Goal: Information Seeking & Learning: Learn about a topic

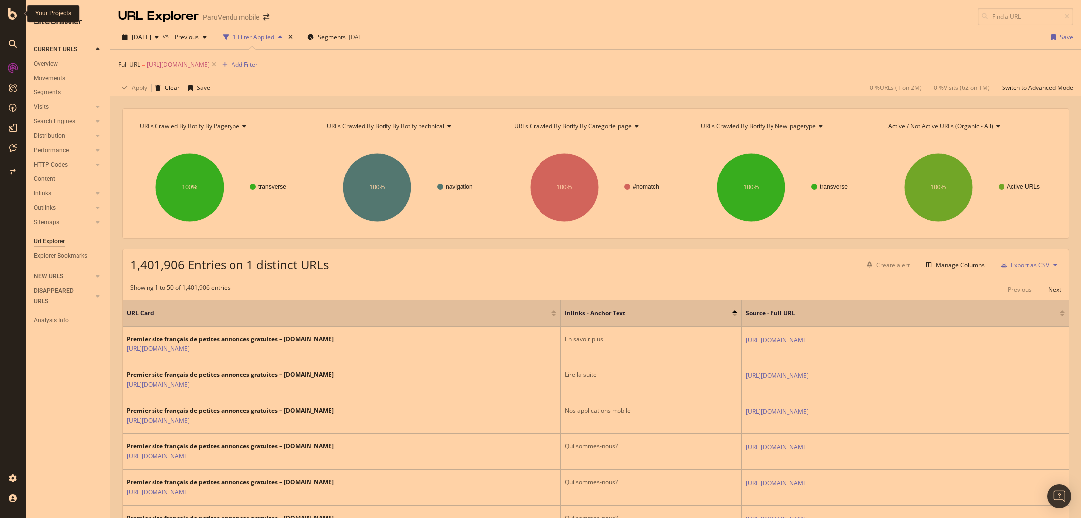
scroll to position [233, 0]
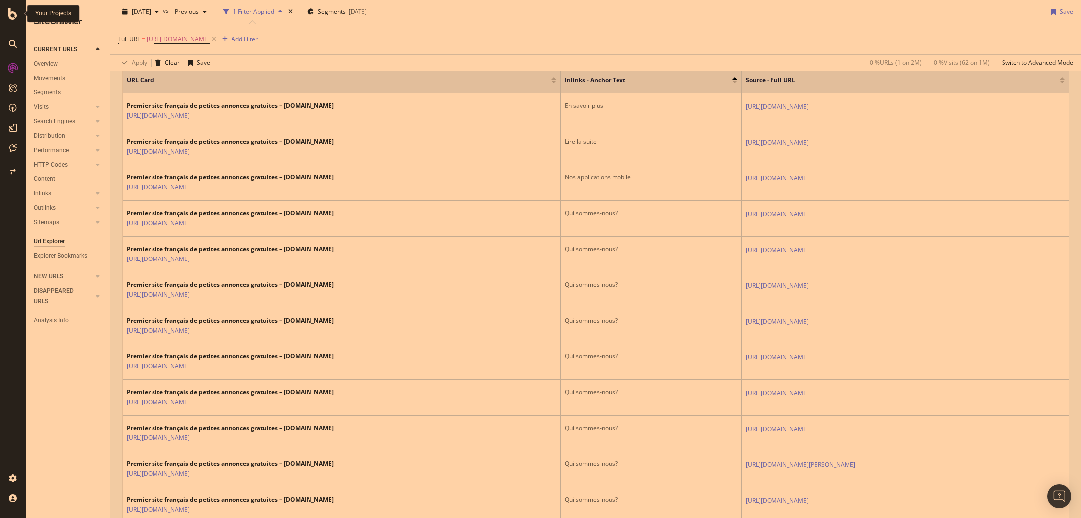
click at [13, 16] on icon at bounding box center [12, 14] width 9 height 12
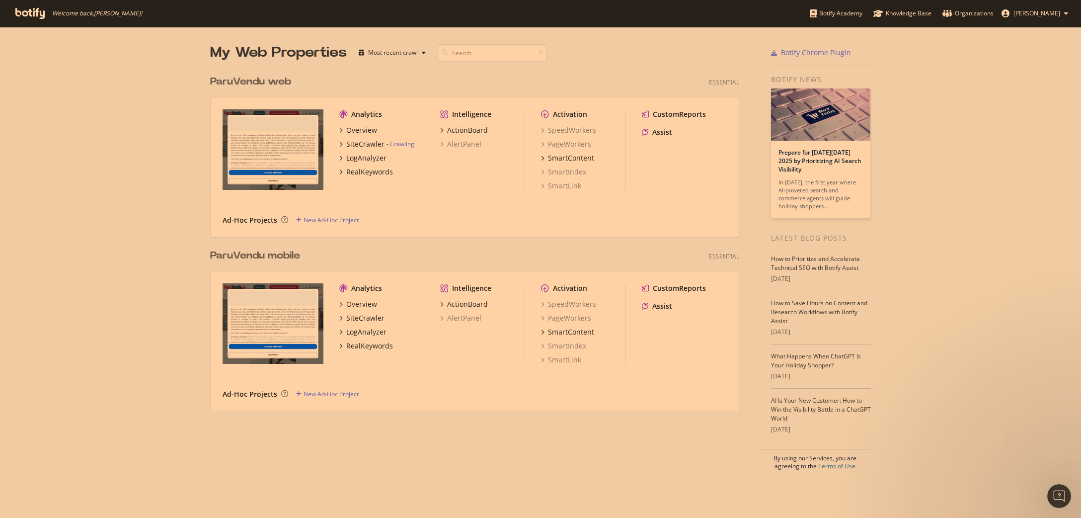
type input "112462"
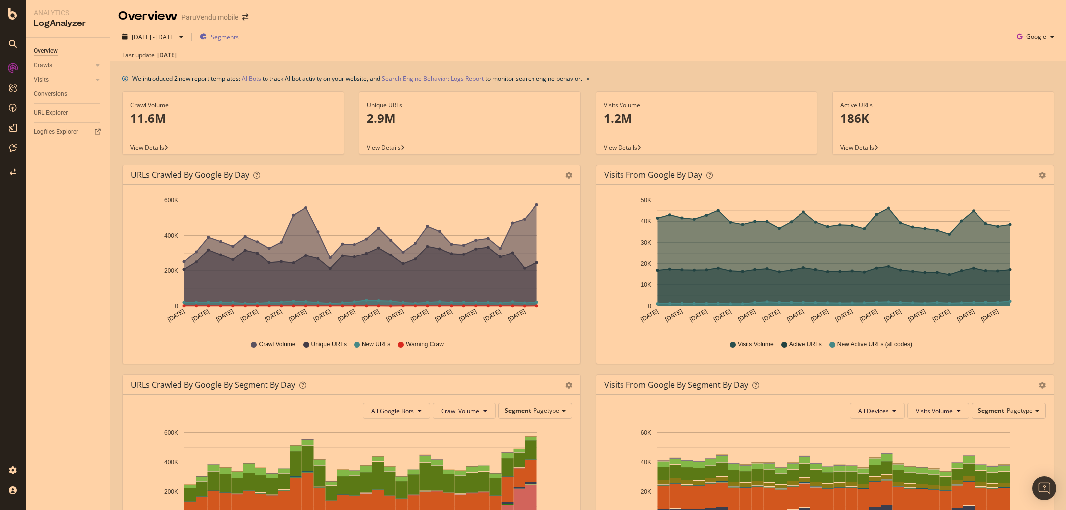
click at [239, 33] on span "Segments" at bounding box center [225, 37] width 28 height 8
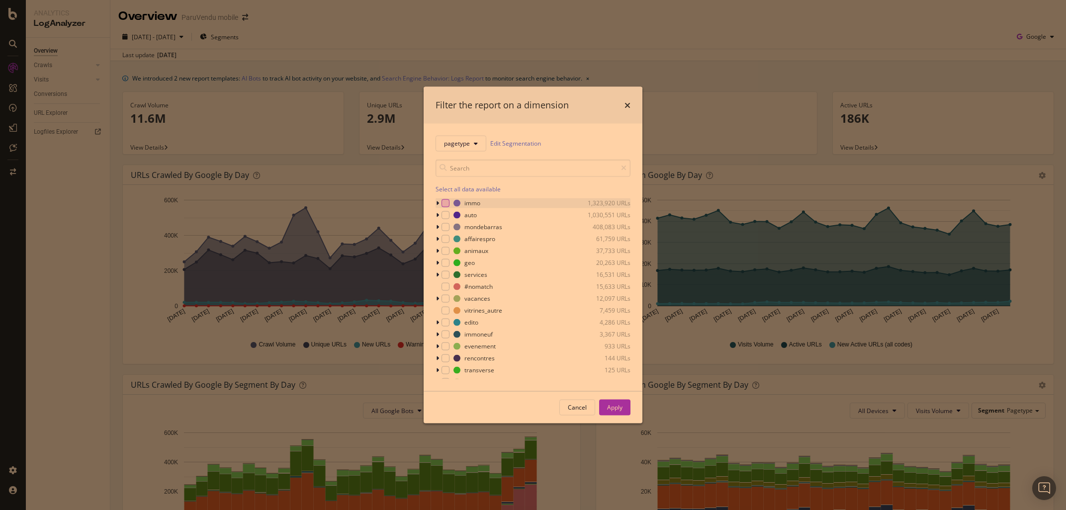
click at [446, 203] on div "modal" at bounding box center [445, 203] width 8 height 8
click at [623, 414] on button "Apply" at bounding box center [614, 407] width 31 height 16
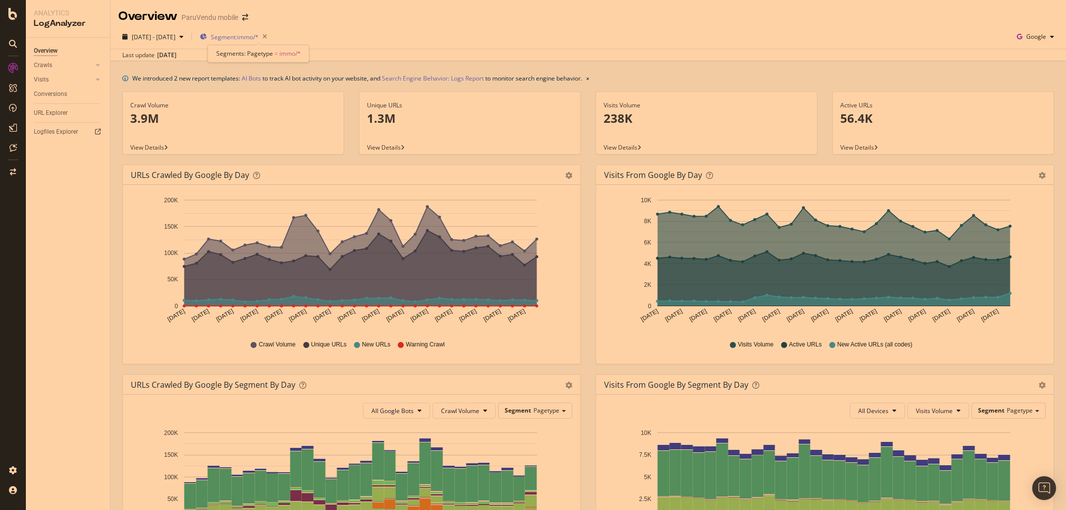
click at [256, 40] on span "Segment: immo/*" at bounding box center [235, 37] width 48 height 8
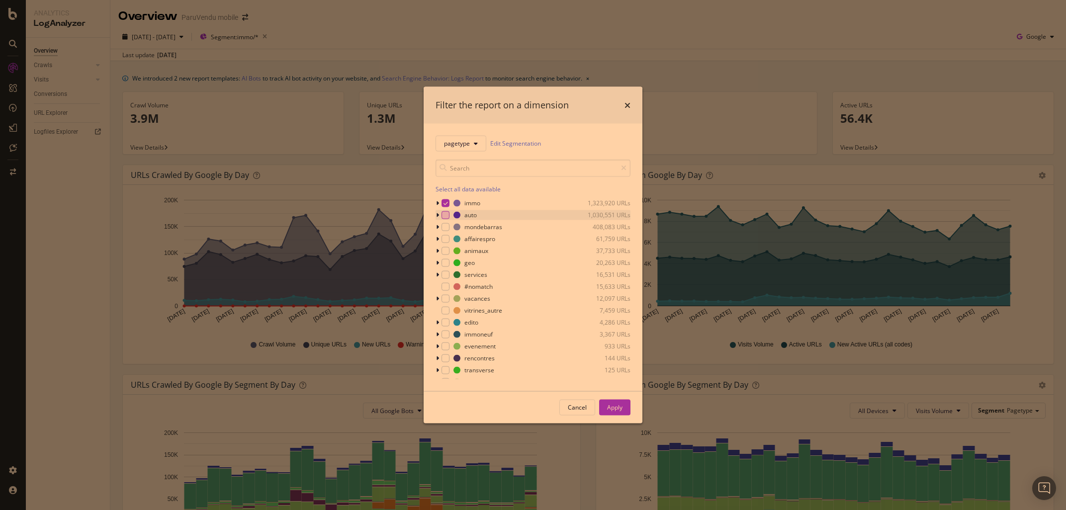
click at [446, 215] on div "modal" at bounding box center [445, 215] width 8 height 8
click at [442, 199] on div "immo 1,323,920 URLs" at bounding box center [532, 203] width 195 height 10
click at [448, 205] on div "modal" at bounding box center [445, 203] width 8 height 8
click at [436, 200] on icon "modal" at bounding box center [437, 203] width 4 height 6
click at [611, 403] on div "Apply" at bounding box center [614, 407] width 15 height 15
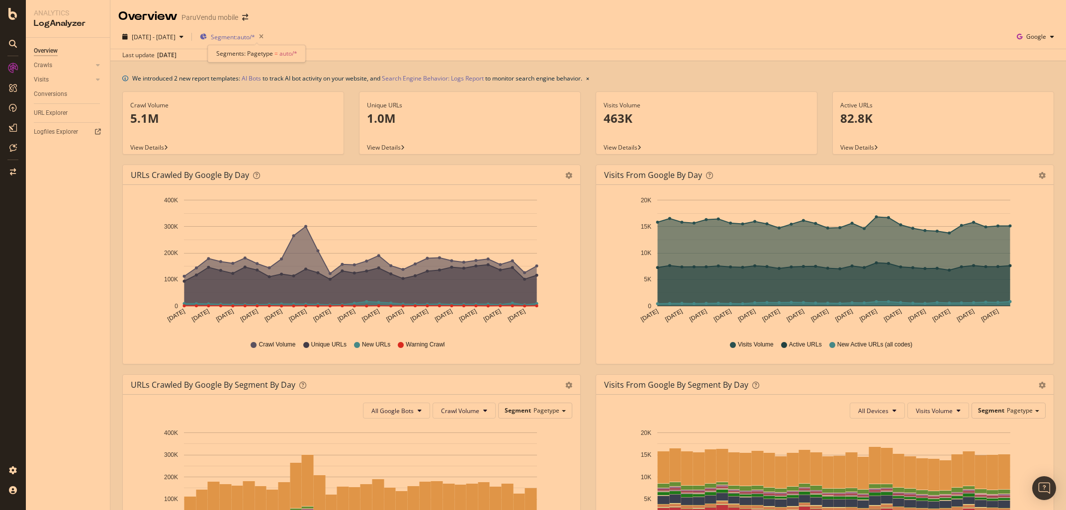
click at [250, 36] on span "Segment: auto/*" at bounding box center [233, 37] width 44 height 8
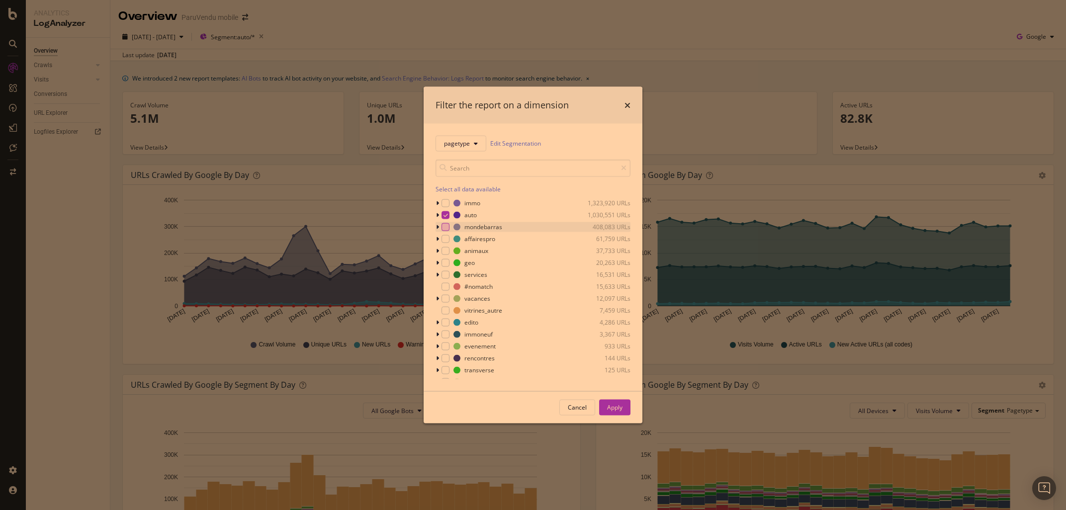
click at [446, 225] on div "modal" at bounding box center [445, 227] width 8 height 8
click at [444, 216] on icon "modal" at bounding box center [445, 214] width 4 height 5
click at [622, 407] on div "Apply" at bounding box center [614, 407] width 15 height 8
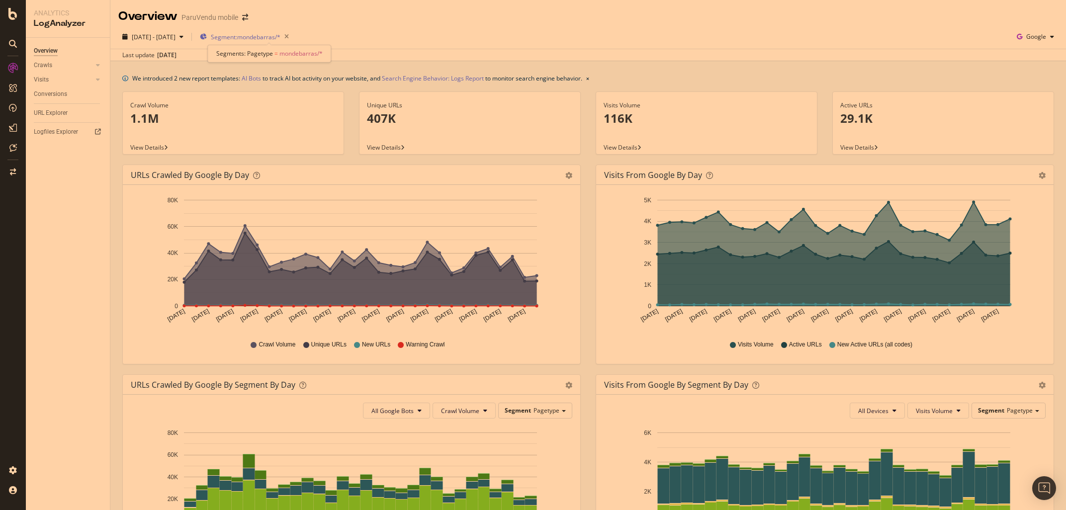
click at [280, 36] on span "Segment: mondebarras/*" at bounding box center [246, 37] width 70 height 8
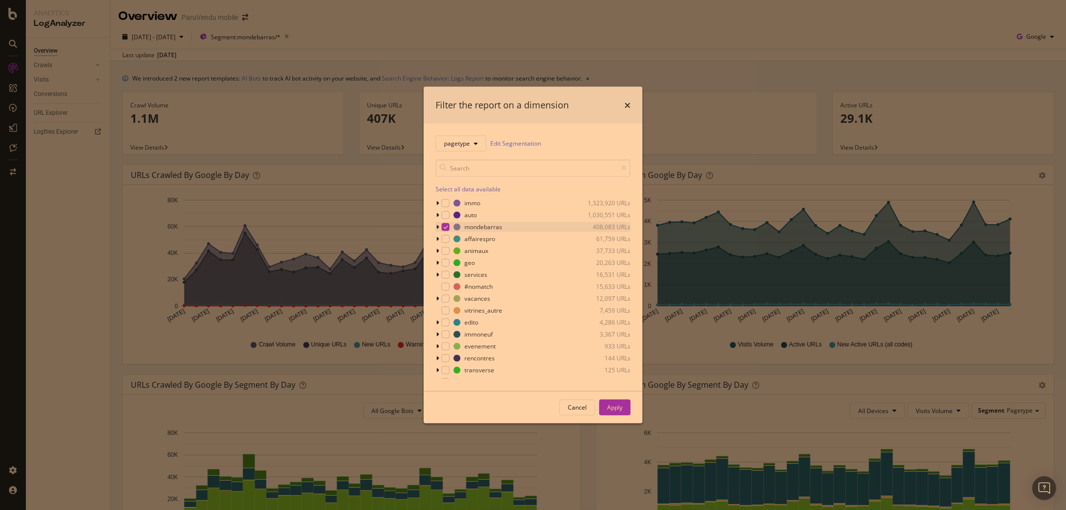
click at [442, 226] on div "modal" at bounding box center [445, 227] width 8 height 8
click at [443, 239] on div "modal" at bounding box center [445, 239] width 8 height 8
click at [613, 408] on div "Apply" at bounding box center [614, 407] width 15 height 8
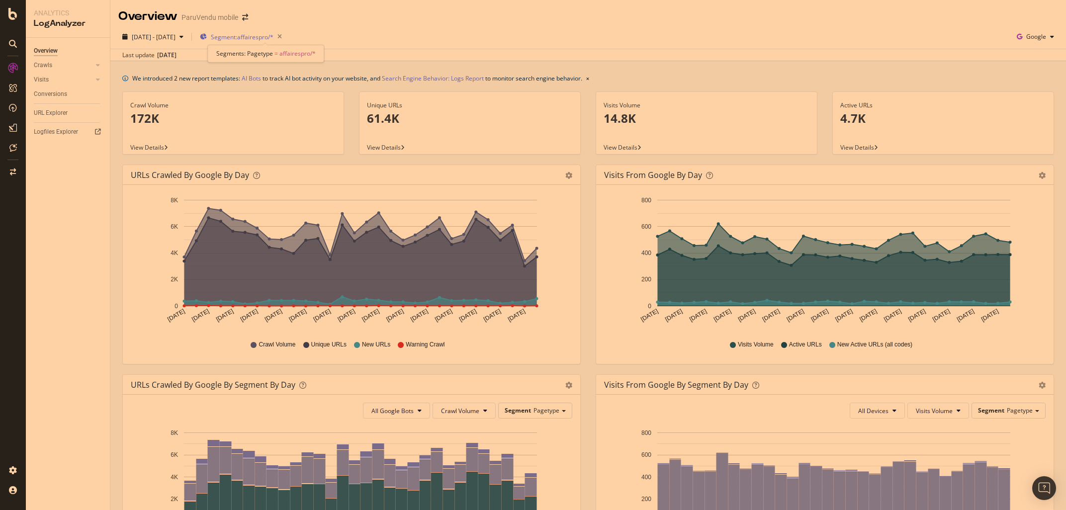
click at [271, 37] on span "Segment: affairespro/*" at bounding box center [242, 37] width 63 height 8
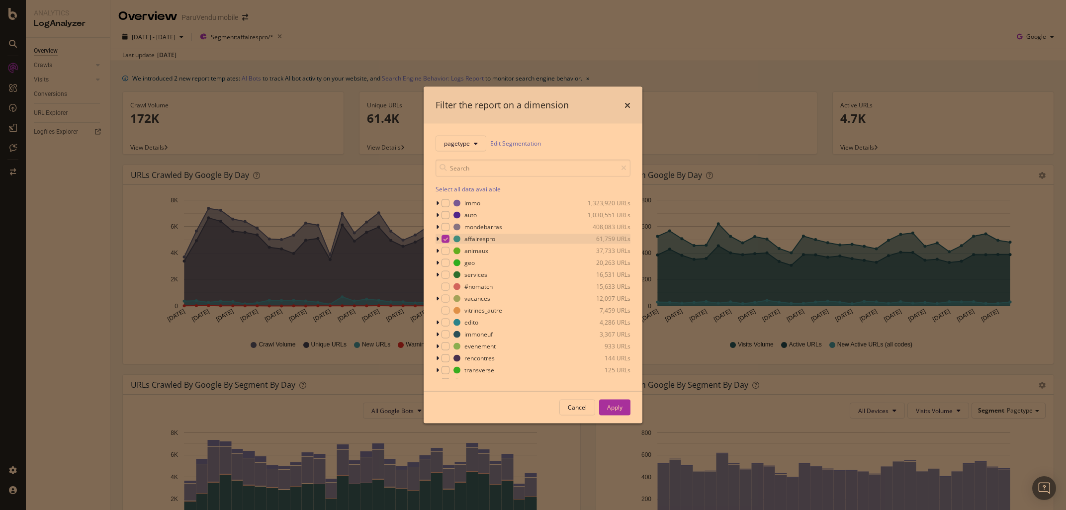
click at [446, 239] on icon "modal" at bounding box center [445, 238] width 4 height 5
drag, startPoint x: 448, startPoint y: 253, endPoint x: 463, endPoint y: 261, distance: 17.3
click at [447, 253] on div "modal" at bounding box center [445, 251] width 8 height 8
click at [609, 405] on div "Apply" at bounding box center [614, 407] width 15 height 8
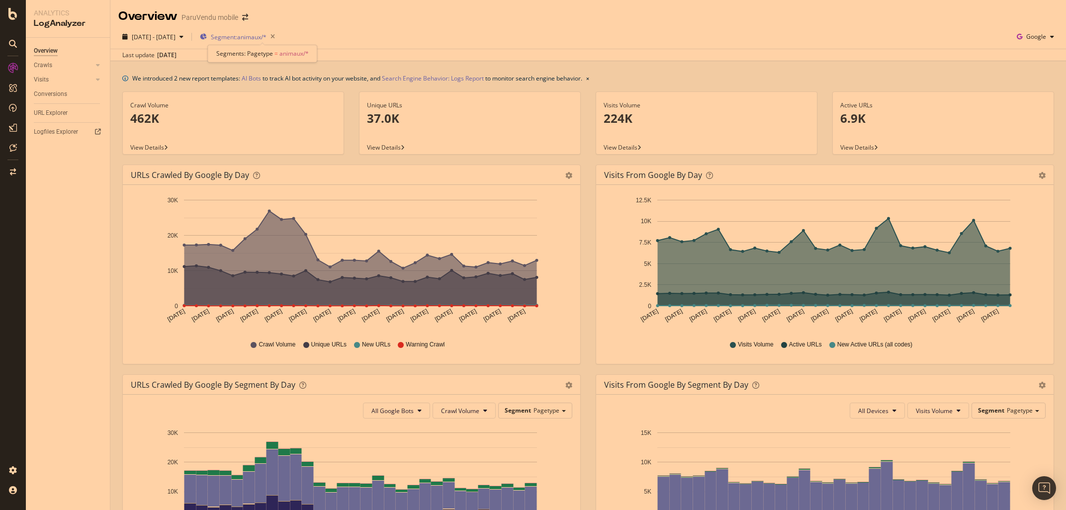
click at [265, 39] on span "Segment: animaux/*" at bounding box center [239, 37] width 56 height 8
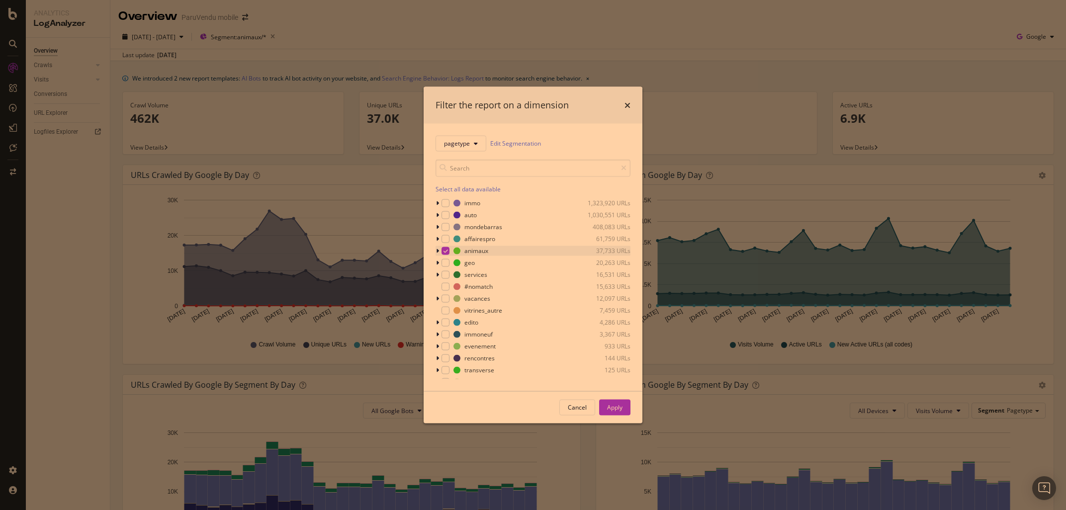
click at [442, 249] on div "modal" at bounding box center [445, 251] width 8 height 8
click at [445, 262] on div "modal" at bounding box center [445, 262] width 8 height 8
click at [613, 408] on div "Apply" at bounding box center [614, 407] width 15 height 8
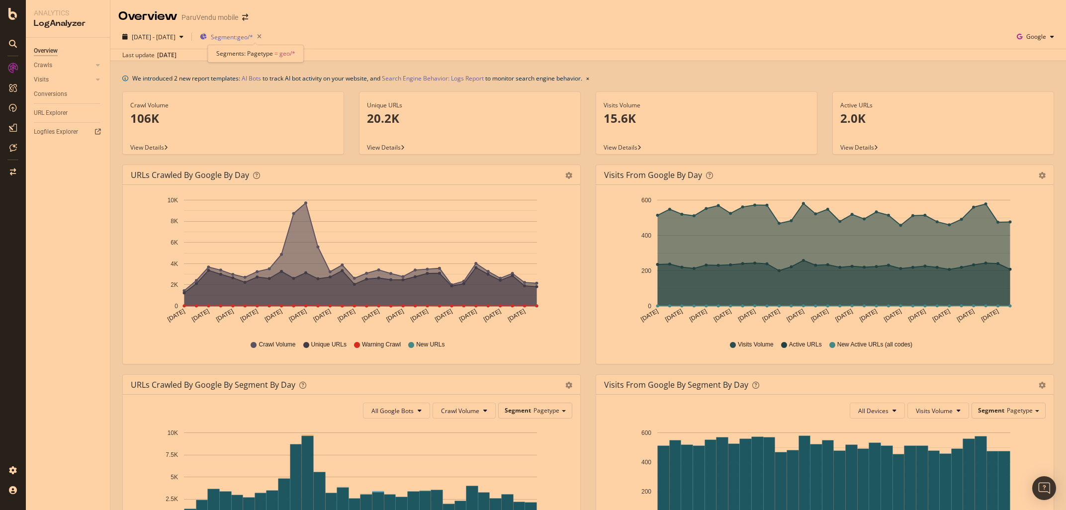
click at [253, 37] on span "Segment: geo/*" at bounding box center [232, 37] width 42 height 8
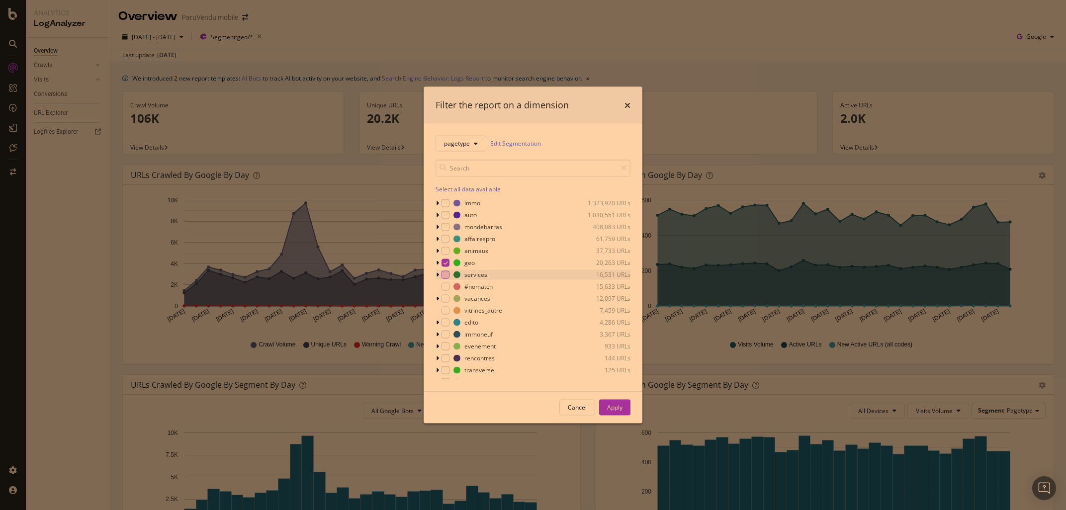
click at [448, 275] on div "modal" at bounding box center [445, 274] width 8 height 8
click at [445, 261] on icon "modal" at bounding box center [445, 262] width 4 height 5
click at [623, 405] on button "Apply" at bounding box center [614, 407] width 31 height 16
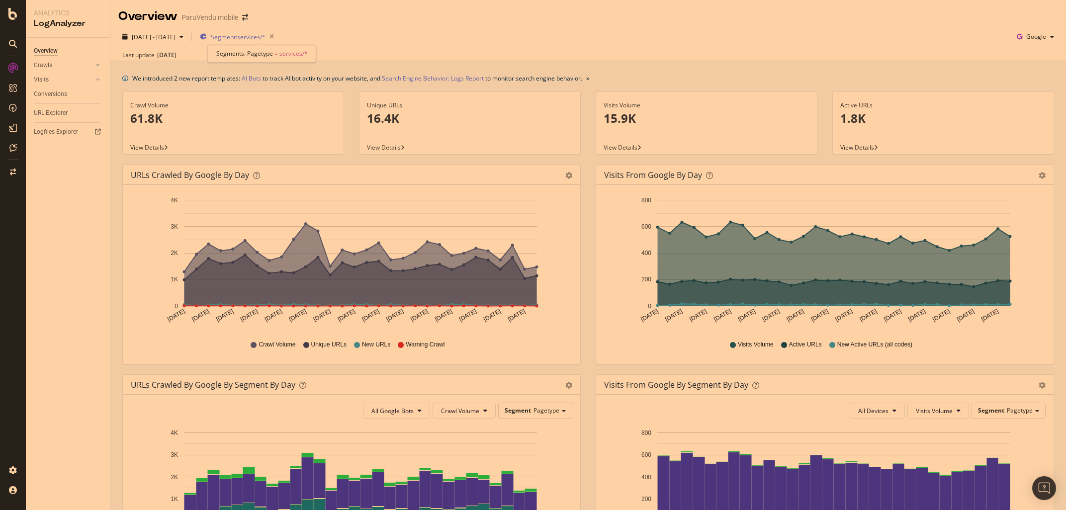
click at [253, 37] on span "Segment: services/*" at bounding box center [238, 37] width 55 height 8
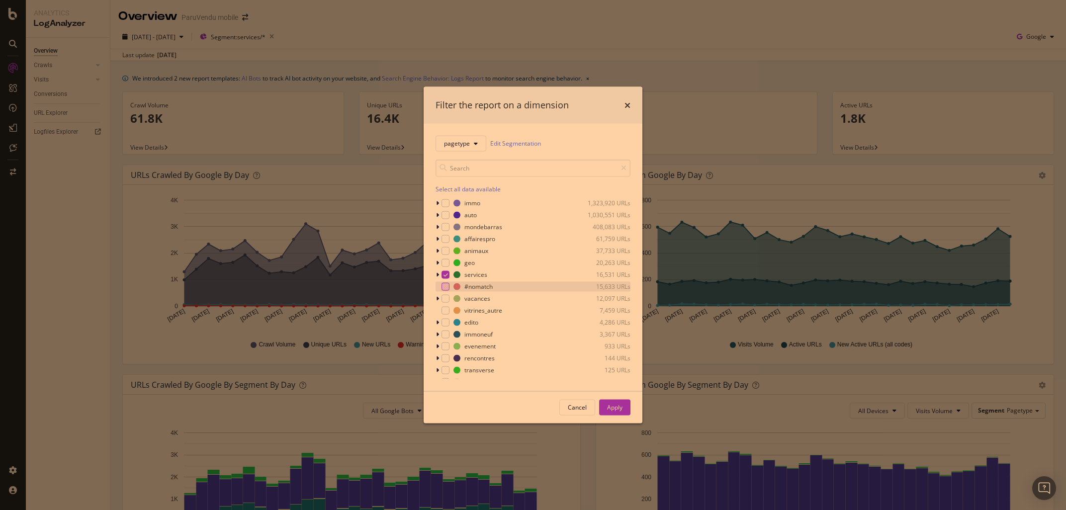
click at [446, 285] on div "modal" at bounding box center [445, 286] width 8 height 8
click at [446, 272] on icon "modal" at bounding box center [445, 274] width 4 height 5
click at [617, 401] on div "Apply" at bounding box center [614, 407] width 15 height 15
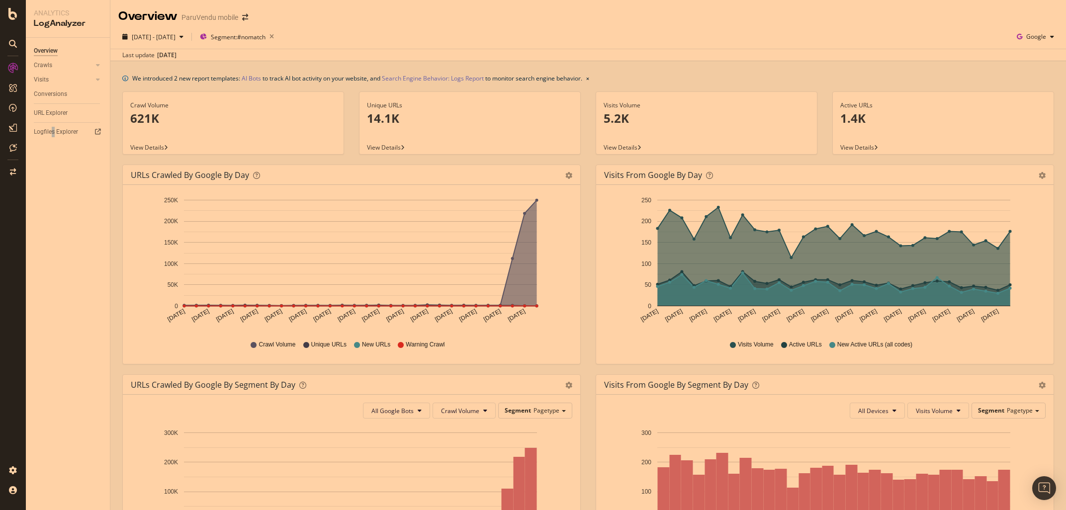
click at [53, 411] on div "Overview Crawls Daily Distribution Segments Distribution HTTP Codes Resources V…" at bounding box center [68, 274] width 84 height 472
click at [265, 37] on span "Segment: #nomatch" at bounding box center [238, 37] width 55 height 8
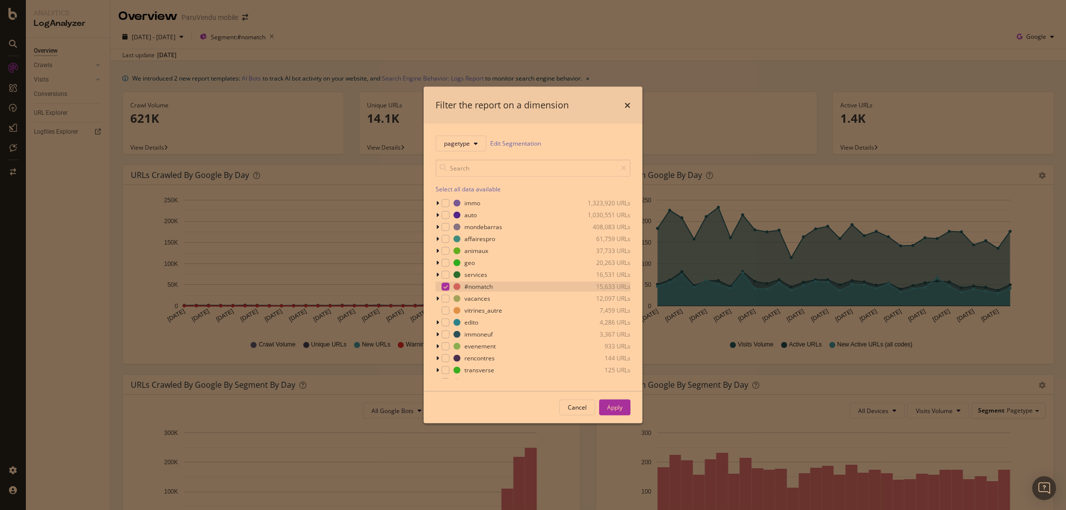
click at [446, 289] on icon "modal" at bounding box center [445, 286] width 4 height 5
click at [446, 302] on div "modal" at bounding box center [445, 298] width 8 height 8
click at [619, 405] on div "Apply" at bounding box center [614, 407] width 15 height 8
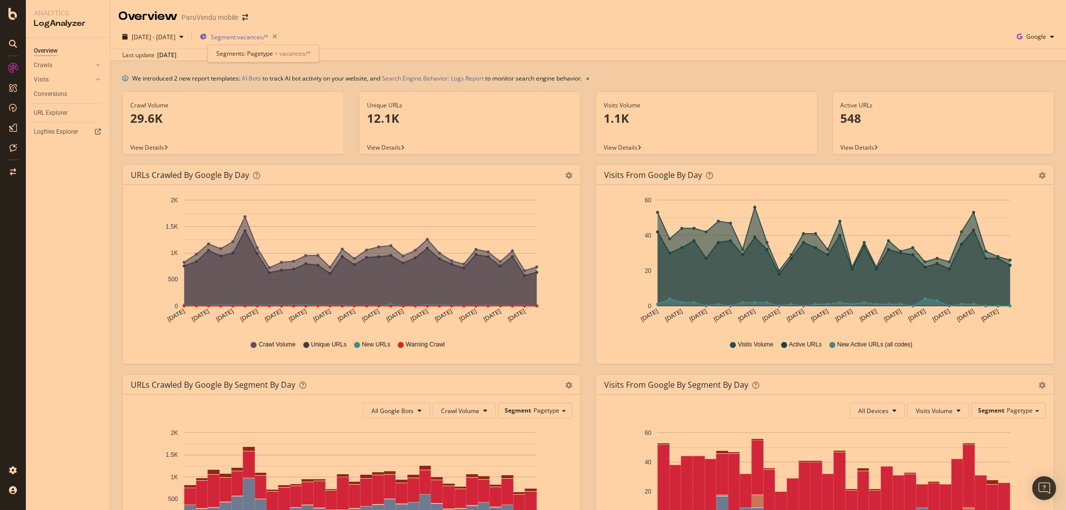
click at [258, 39] on span "Segment: vacances/*" at bounding box center [240, 37] width 58 height 8
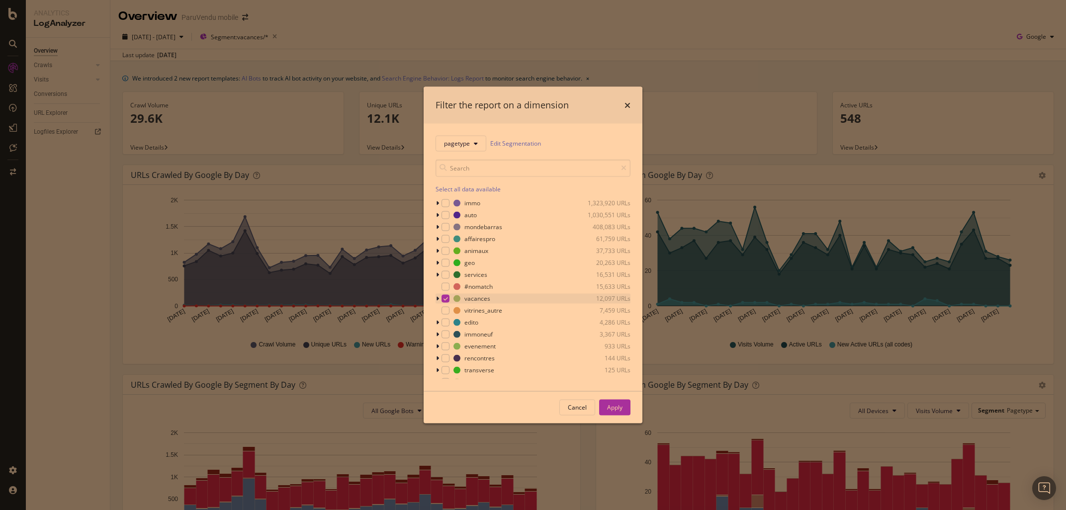
click at [445, 298] on icon "modal" at bounding box center [445, 298] width 4 height 5
click at [447, 310] on div "modal" at bounding box center [445, 310] width 8 height 8
drag, startPoint x: 618, startPoint y: 410, endPoint x: 550, endPoint y: 384, distance: 72.8
click at [617, 409] on div "Apply" at bounding box center [614, 407] width 15 height 8
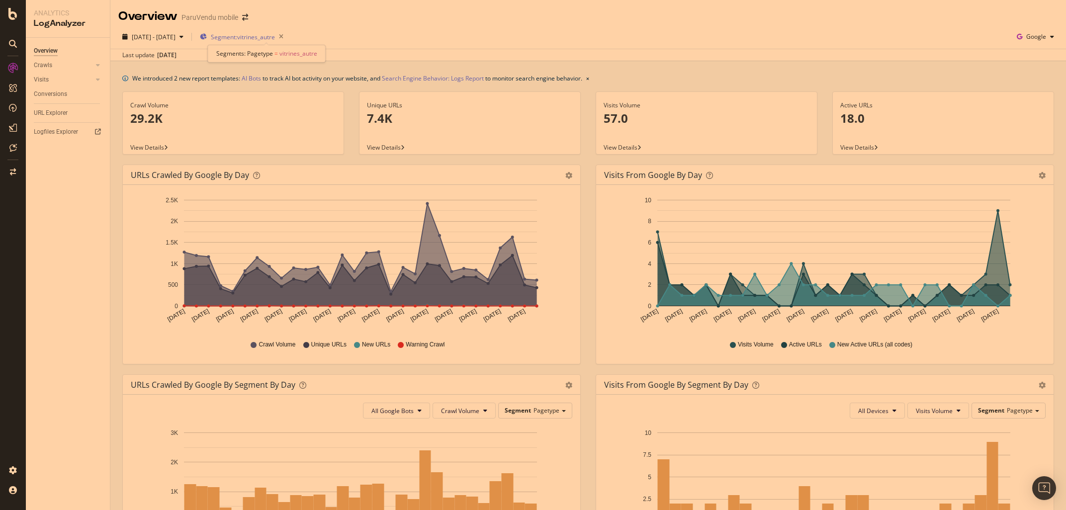
click at [270, 33] on span "Segment: vitrines_autre" at bounding box center [243, 37] width 64 height 8
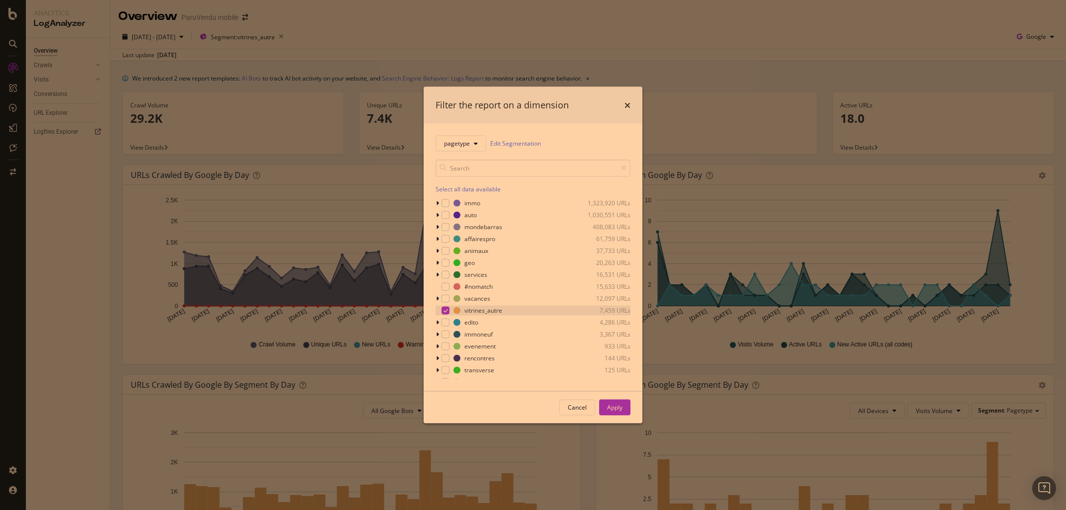
click at [444, 311] on icon "modal" at bounding box center [445, 310] width 4 height 5
click at [446, 324] on div "modal" at bounding box center [445, 322] width 8 height 8
click at [612, 405] on div "Apply" at bounding box center [614, 407] width 15 height 8
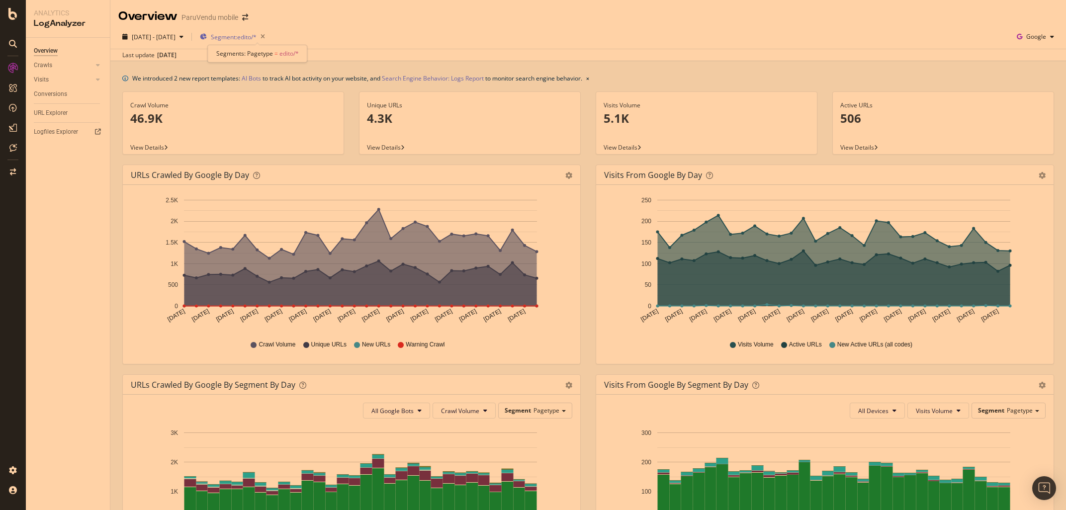
click at [256, 39] on span "Segment: edito/*" at bounding box center [234, 37] width 46 height 8
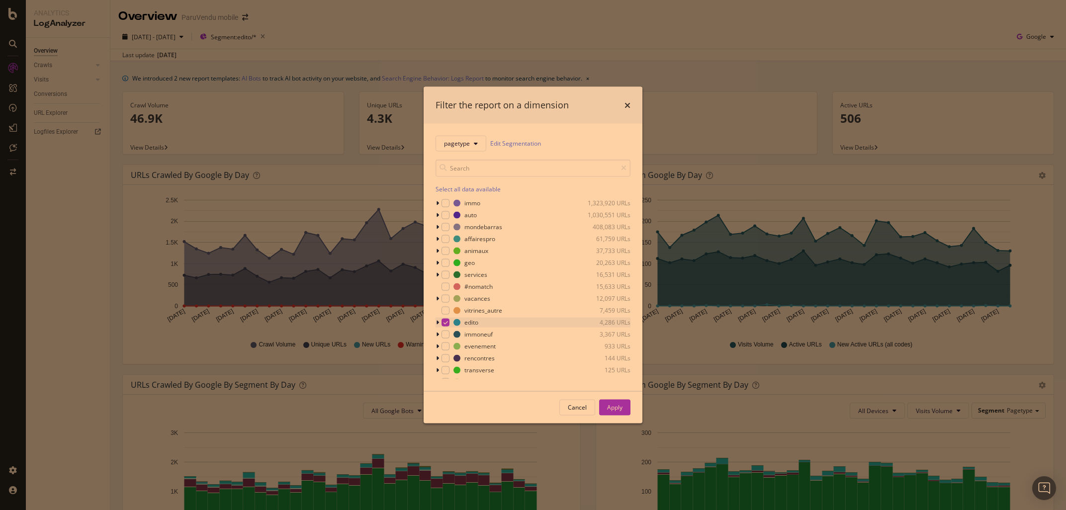
click at [446, 323] on icon "modal" at bounding box center [445, 322] width 4 height 5
click at [446, 339] on div "immo 1,323,920 URLs auto 1,030,551 URLs mondebarras 408,083 URLs affairespro 61…" at bounding box center [532, 288] width 195 height 181
click at [444, 336] on div "modal" at bounding box center [445, 334] width 8 height 8
click at [616, 408] on div "Apply" at bounding box center [614, 407] width 15 height 8
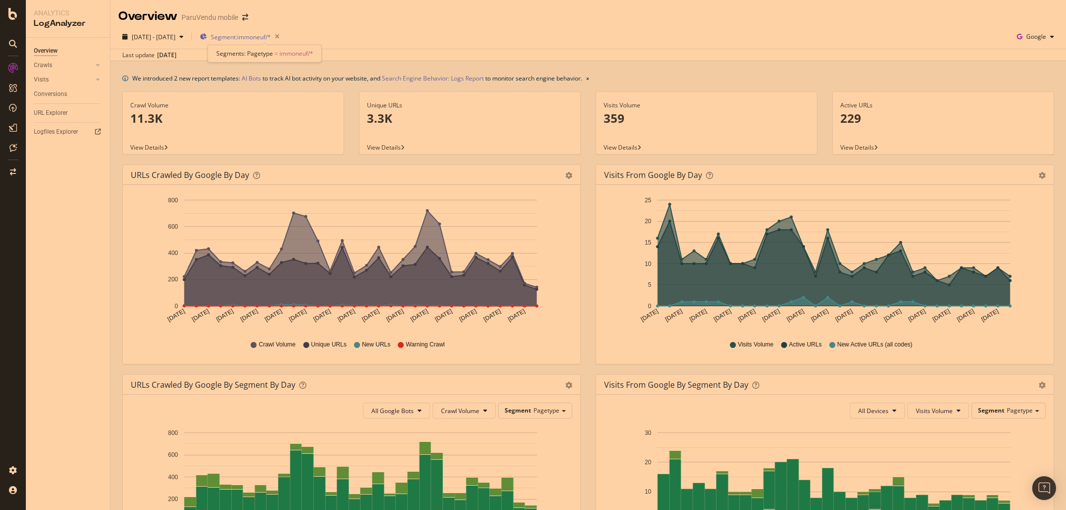
click at [271, 36] on span "Segment: immoneuf/*" at bounding box center [241, 37] width 60 height 8
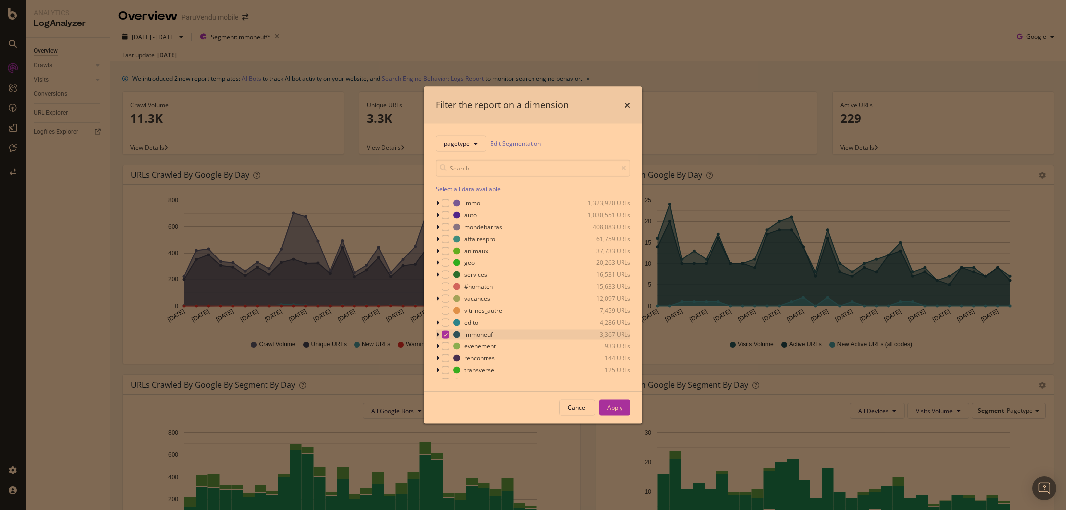
click at [446, 334] on icon "modal" at bounding box center [445, 334] width 4 height 5
click at [448, 346] on div "modal" at bounding box center [445, 346] width 8 height 8
click at [612, 408] on div "Apply" at bounding box center [614, 407] width 15 height 8
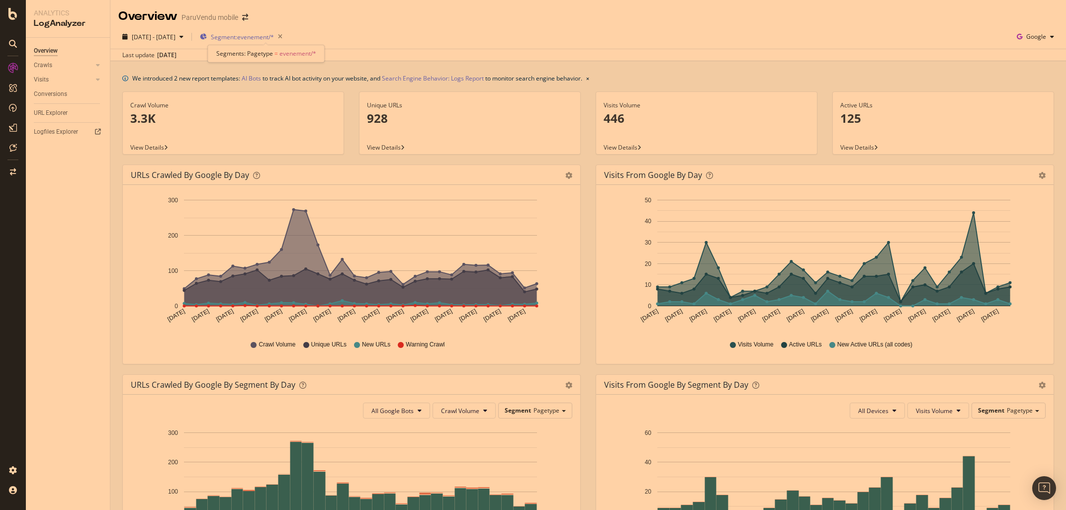
click at [254, 34] on span "Segment: evenement/*" at bounding box center [242, 37] width 63 height 8
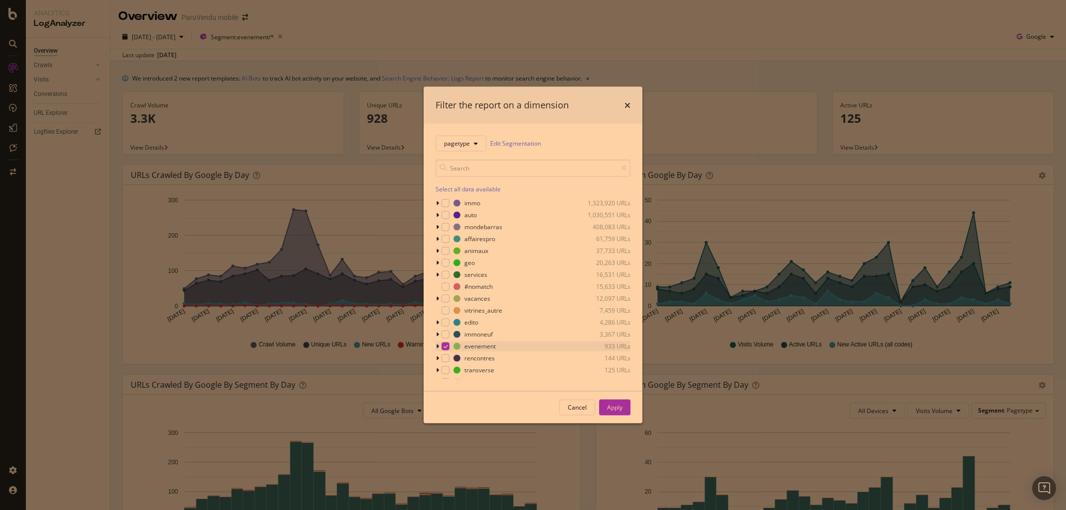
click at [446, 348] on icon "modal" at bounding box center [445, 345] width 4 height 5
click at [447, 360] on div "modal" at bounding box center [445, 358] width 8 height 8
click at [618, 409] on div "Apply" at bounding box center [614, 407] width 15 height 8
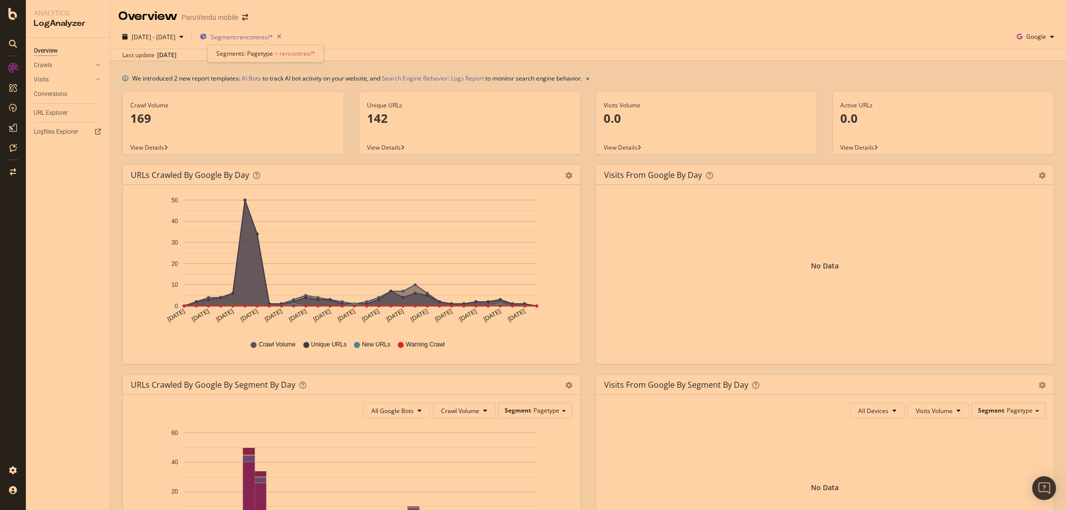
click at [267, 37] on span "Segment: rencontres/*" at bounding box center [242, 37] width 62 height 8
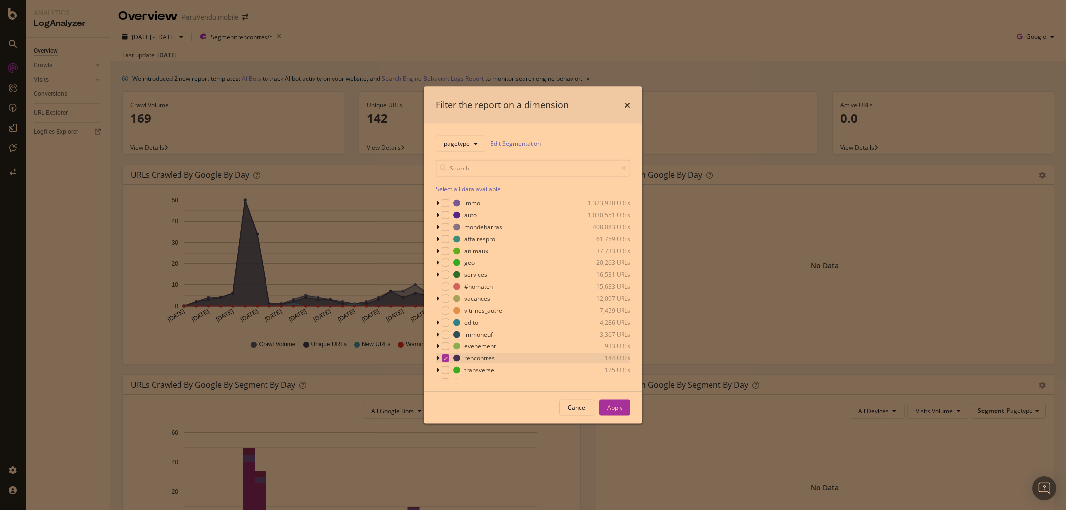
click at [447, 356] on icon "modal" at bounding box center [445, 357] width 4 height 5
click at [447, 372] on div "modal" at bounding box center [445, 370] width 8 height 8
click at [613, 406] on div "Apply" at bounding box center [614, 407] width 15 height 8
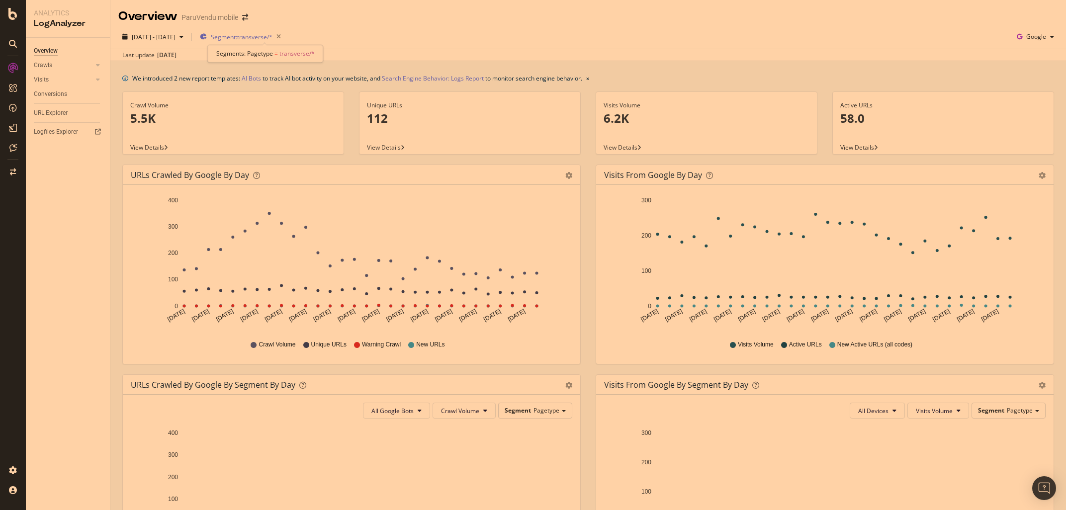
click at [266, 36] on span "Segment: transverse/*" at bounding box center [242, 37] width 62 height 8
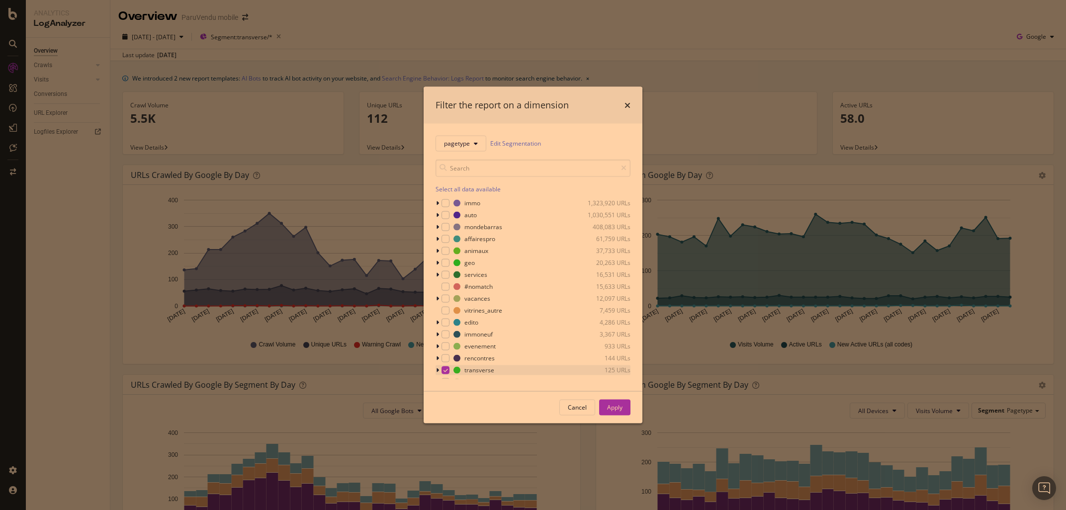
click at [448, 369] on div "modal" at bounding box center [445, 370] width 8 height 8
click at [447, 350] on div "modal" at bounding box center [445, 350] width 8 height 8
click at [613, 409] on div "Apply" at bounding box center [614, 407] width 15 height 8
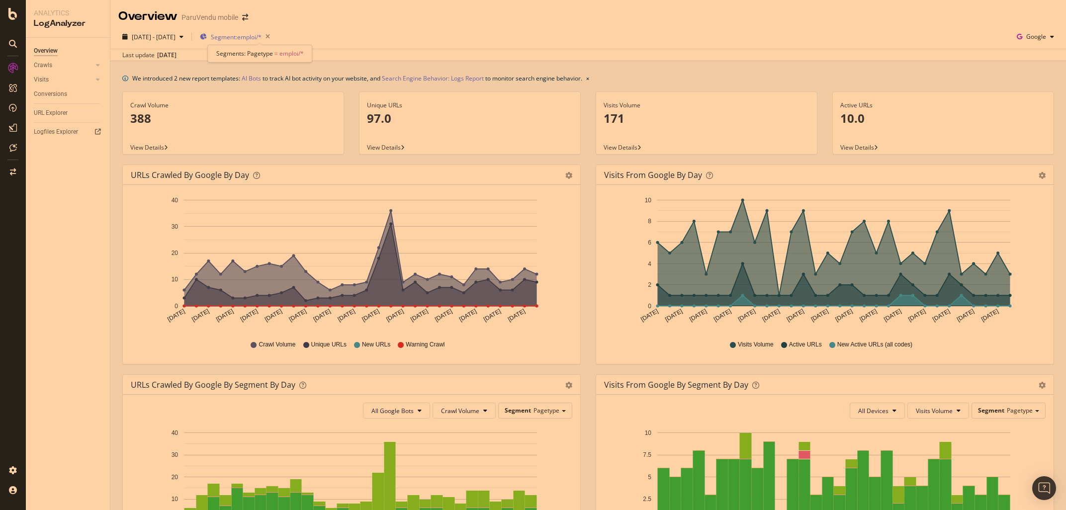
click at [251, 38] on span "Segment: emploi/*" at bounding box center [236, 37] width 51 height 8
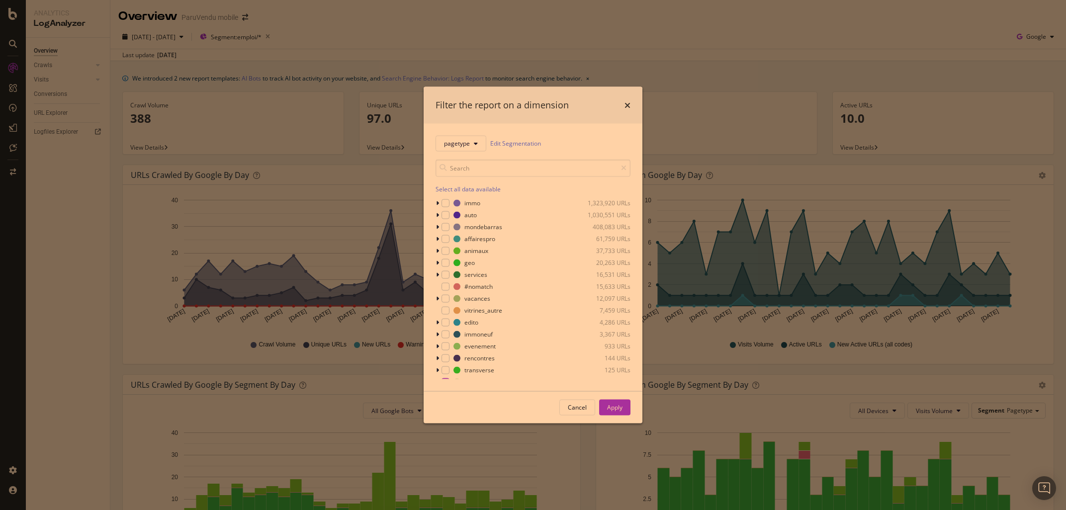
scroll to position [31, 0]
click at [445, 351] on icon "modal" at bounding box center [445, 350] width 4 height 5
click at [445, 363] on div "modal" at bounding box center [445, 362] width 8 height 8
click at [615, 415] on button "Apply" at bounding box center [614, 407] width 31 height 16
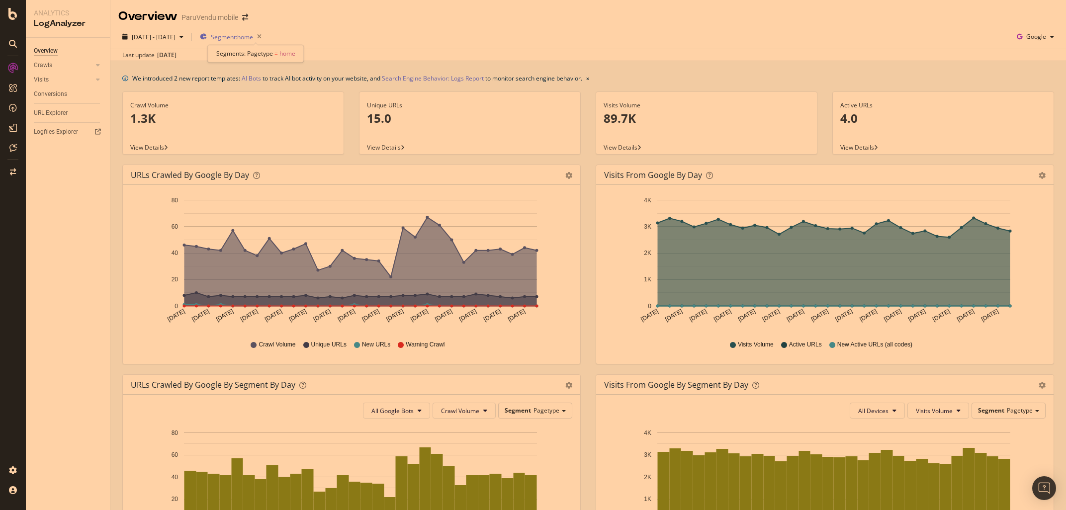
click at [246, 40] on span "Segment: home" at bounding box center [232, 37] width 42 height 8
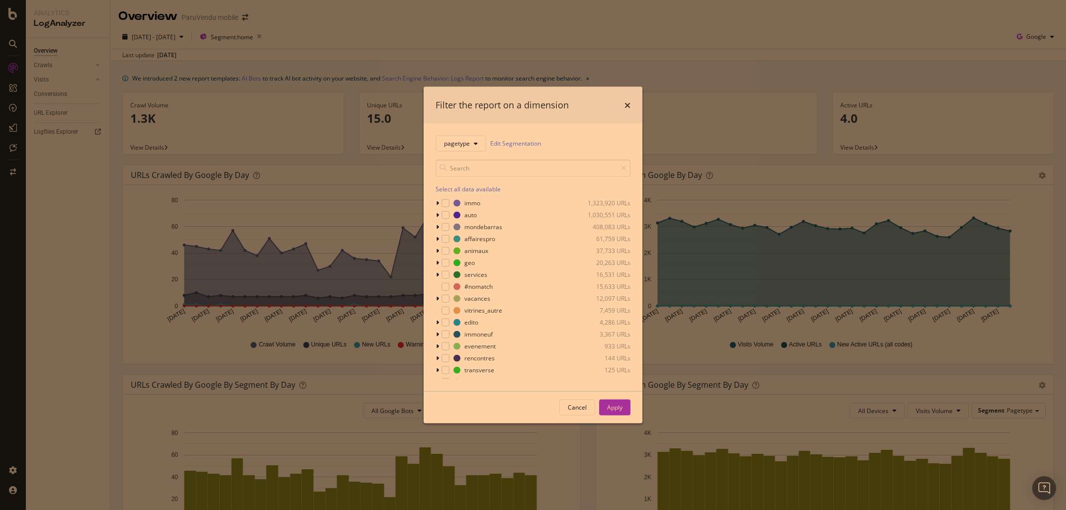
scroll to position [31, 0]
click at [444, 360] on icon "modal" at bounding box center [445, 362] width 4 height 5
click at [449, 375] on div "modal" at bounding box center [445, 374] width 8 height 8
click at [617, 411] on div "Apply" at bounding box center [614, 407] width 15 height 8
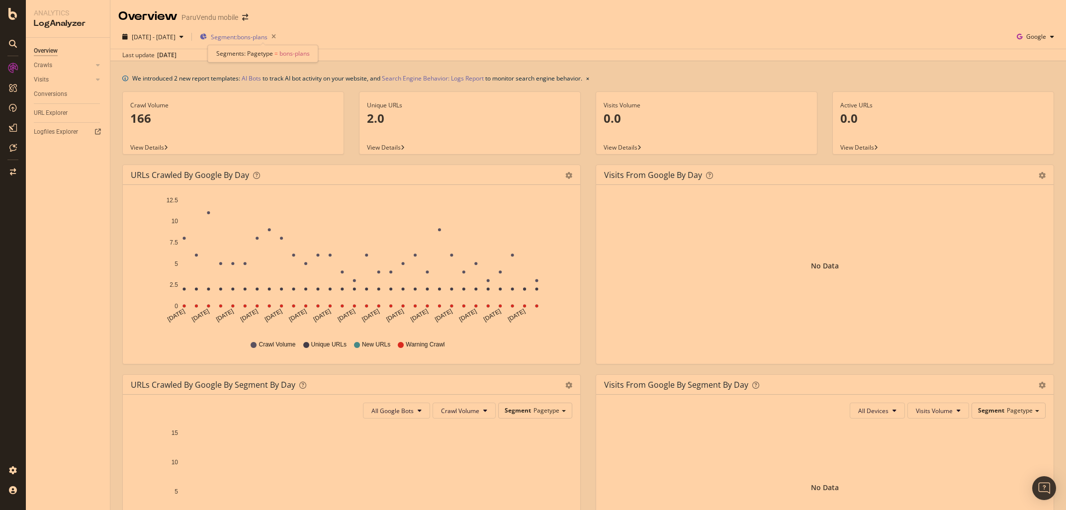
click at [261, 38] on span "Segment: bons-plans" at bounding box center [239, 37] width 57 height 8
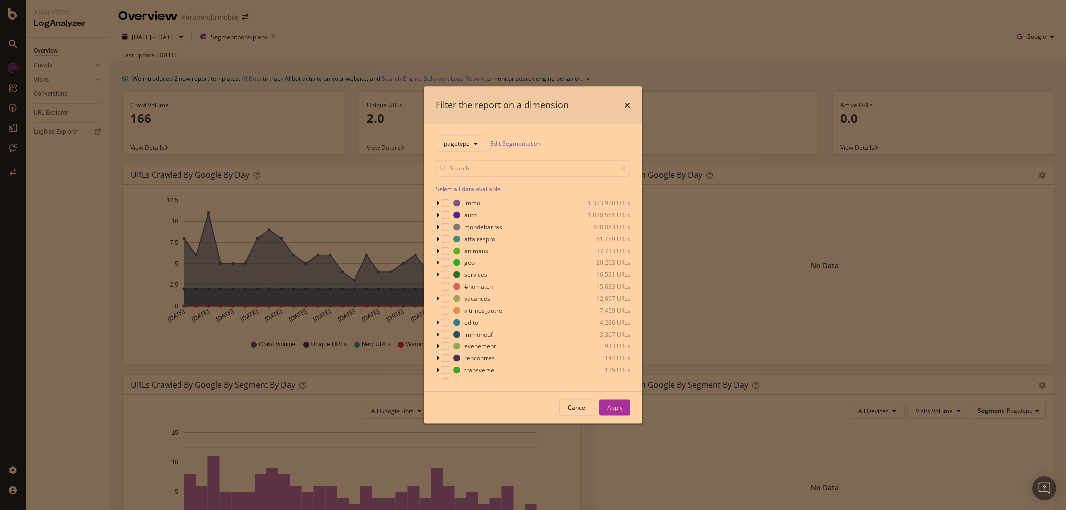
scroll to position [31, 0]
click at [443, 373] on div "modal" at bounding box center [445, 374] width 8 height 8
click at [447, 285] on div "modal" at bounding box center [445, 286] width 8 height 8
click at [613, 402] on div "Apply" at bounding box center [614, 407] width 15 height 15
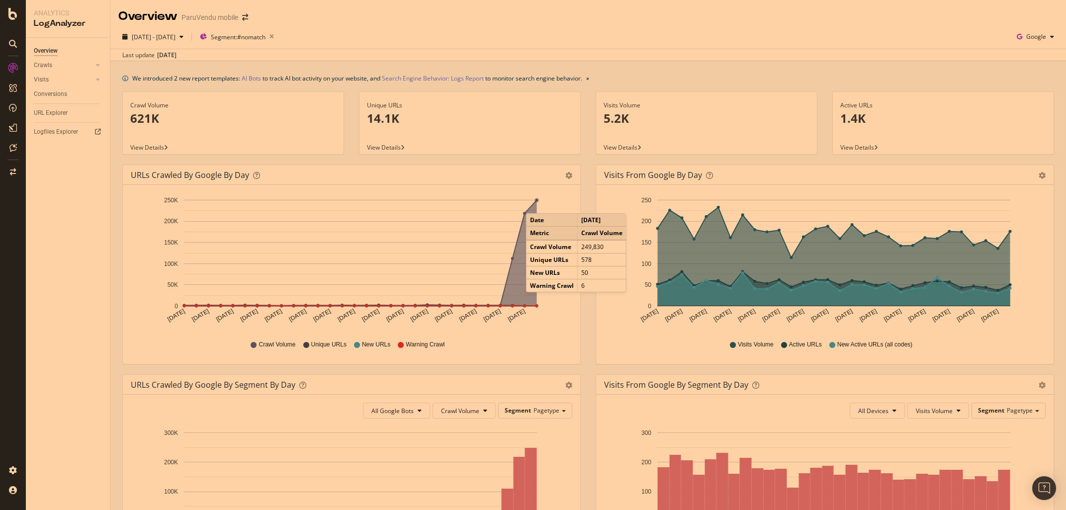
click at [536, 203] on circle "A chart." at bounding box center [536, 199] width 5 height 5
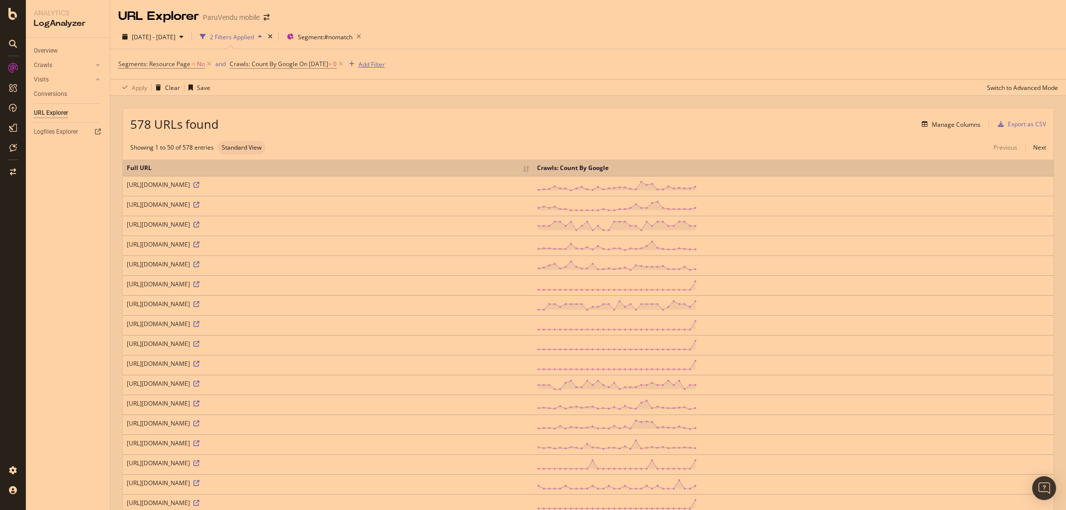
click at [385, 66] on div "Add Filter" at bounding box center [371, 64] width 26 height 8
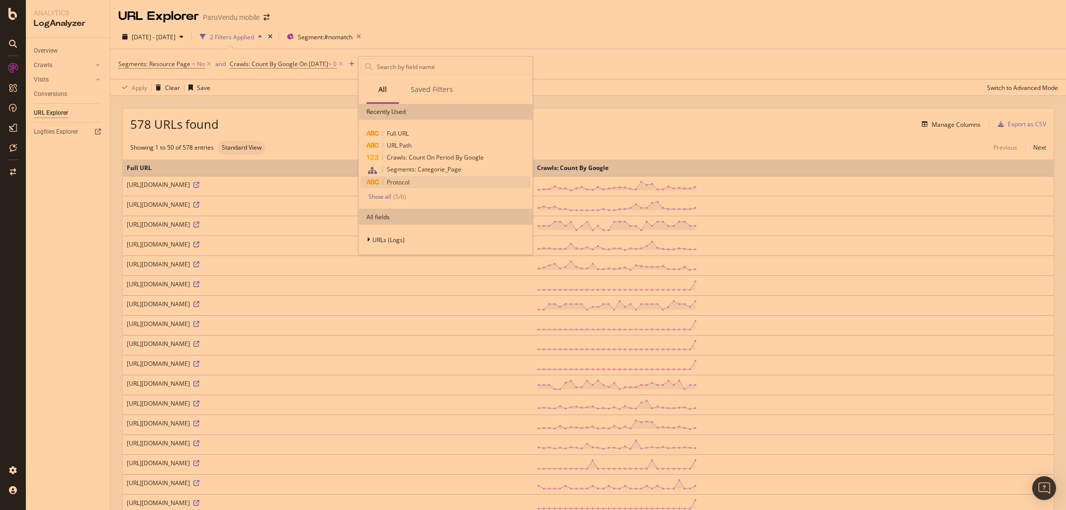
click at [390, 181] on span "Protocol" at bounding box center [398, 182] width 23 height 8
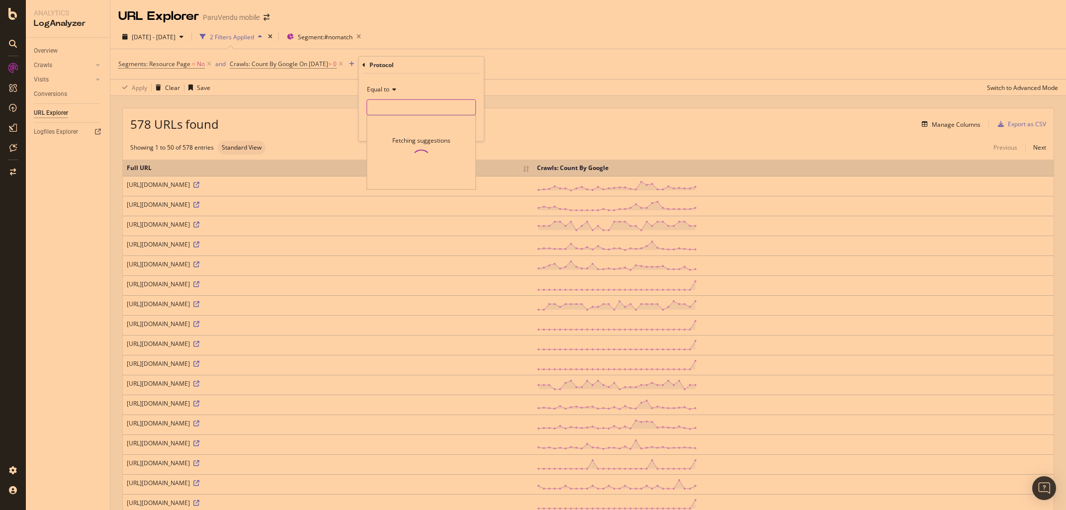
click at [385, 109] on input "text" at bounding box center [421, 107] width 108 height 16
click at [388, 133] on span "http" at bounding box center [404, 131] width 70 height 8
type input "http"
click at [471, 130] on div "Apply" at bounding box center [467, 128] width 15 height 8
click at [954, 127] on div "Manage Columns" at bounding box center [955, 124] width 49 height 8
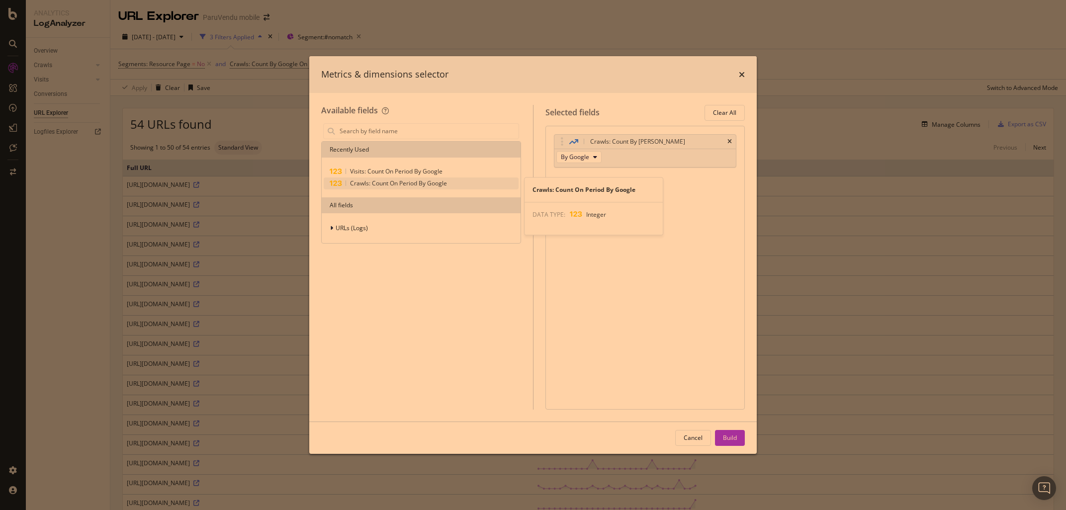
click at [392, 185] on span "Crawls: Count On Period By Google" at bounding box center [398, 183] width 97 height 8
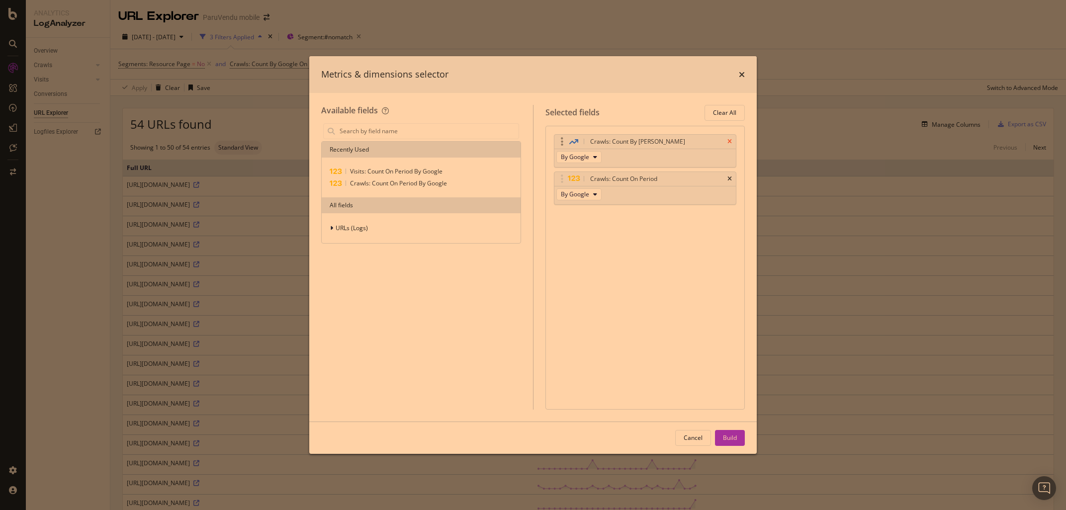
click at [727, 141] on icon "times" at bounding box center [729, 142] width 4 height 6
drag, startPoint x: 727, startPoint y: 439, endPoint x: 632, endPoint y: 443, distance: 95.0
click at [727, 439] on div "Build" at bounding box center [730, 437] width 14 height 8
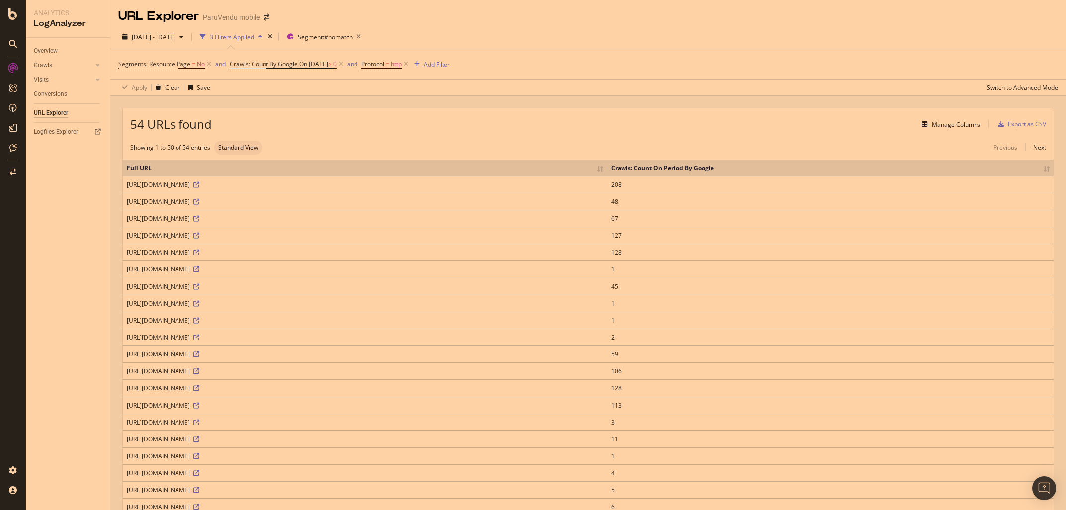
click at [1048, 168] on th "Crawls: Count On Period By Google" at bounding box center [830, 168] width 446 height 16
click at [1044, 171] on th "Crawls: Count On Period By Google" at bounding box center [830, 168] width 446 height 16
click at [410, 64] on icon at bounding box center [406, 64] width 8 height 10
drag, startPoint x: 125, startPoint y: 182, endPoint x: 322, endPoint y: 186, distance: 196.4
click at [322, 186] on td "https://www.paruvendu.fr/infoscommunfo/lienspartenaires/charge" at bounding box center [365, 184] width 484 height 17
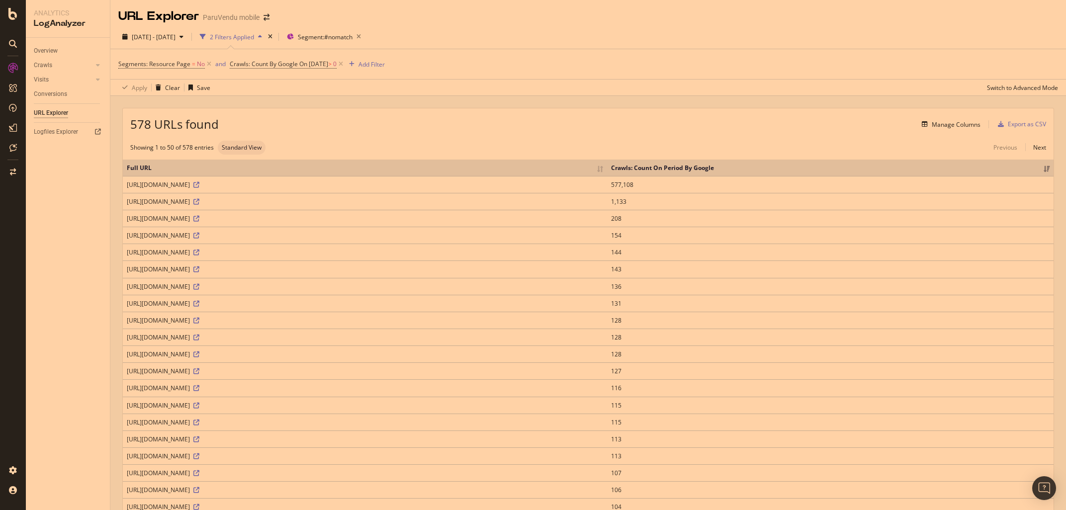
copy div "https://www.paruvendu.fr/infoscommunfo/lienspartenaires/charge"
click at [390, 133] on div "578 URLs found Manage Columns Export as CSV" at bounding box center [588, 120] width 930 height 24
drag, startPoint x: 389, startPoint y: 202, endPoint x: 269, endPoint y: 211, distance: 120.2
drag, startPoint x: 233, startPoint y: 200, endPoint x: 287, endPoint y: 196, distance: 54.8
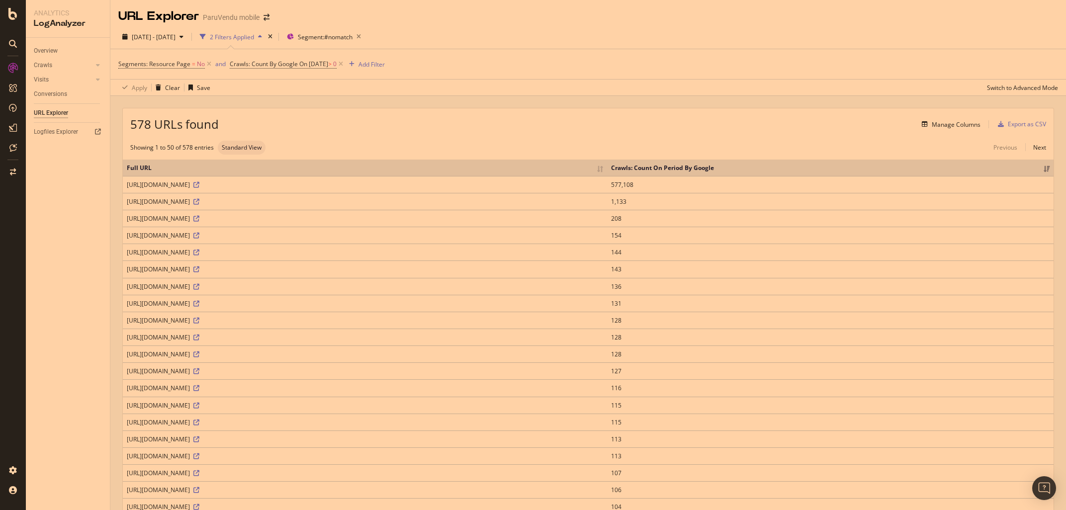
click at [287, 196] on td "https://www.paruvendu.fr/immobilier/annoncecommunfo/recup/tauxPretto?nombreAnne…" at bounding box center [365, 201] width 484 height 17
copy div "annoncecommunfo"
drag, startPoint x: 337, startPoint y: 201, endPoint x: 289, endPoint y: 201, distance: 47.7
click at [289, 201] on div "https://www.paruvendu.fr/immobilier/annoncecommunfo/recup/tauxPretto?nombreAnne…" at bounding box center [365, 201] width 476 height 8
copy div "recup/tauxPretto"
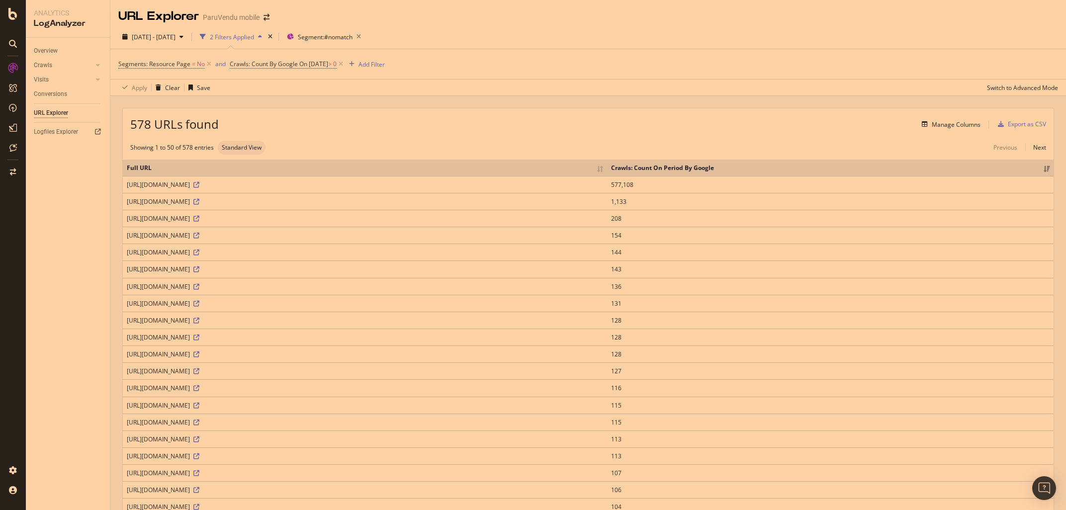
drag, startPoint x: 390, startPoint y: 203, endPoint x: 118, endPoint y: 200, distance: 271.9
copy div "https://www.paruvendu.fr/immobilier/annoncecommunfo/recup/tauxPretto?nombreAnne…"
drag, startPoint x: 122, startPoint y: 185, endPoint x: 323, endPoint y: 188, distance: 201.3
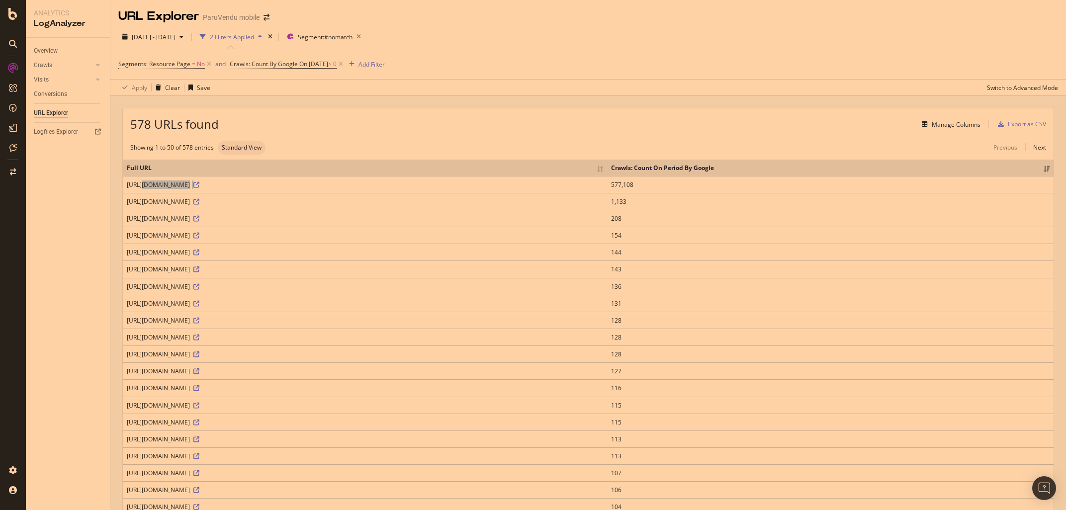
copy div "https://www.paruvendu.fr/infoscommunfo/lienspartenaires/charge"
drag, startPoint x: 122, startPoint y: 200, endPoint x: 390, endPoint y: 204, distance: 267.4
copy div "https://www.paruvendu.fr/immobilier/annoncecommunfo/recup/tauxPretto?nombreAnne…"
drag, startPoint x: 123, startPoint y: 305, endPoint x: 445, endPoint y: 303, distance: 322.1
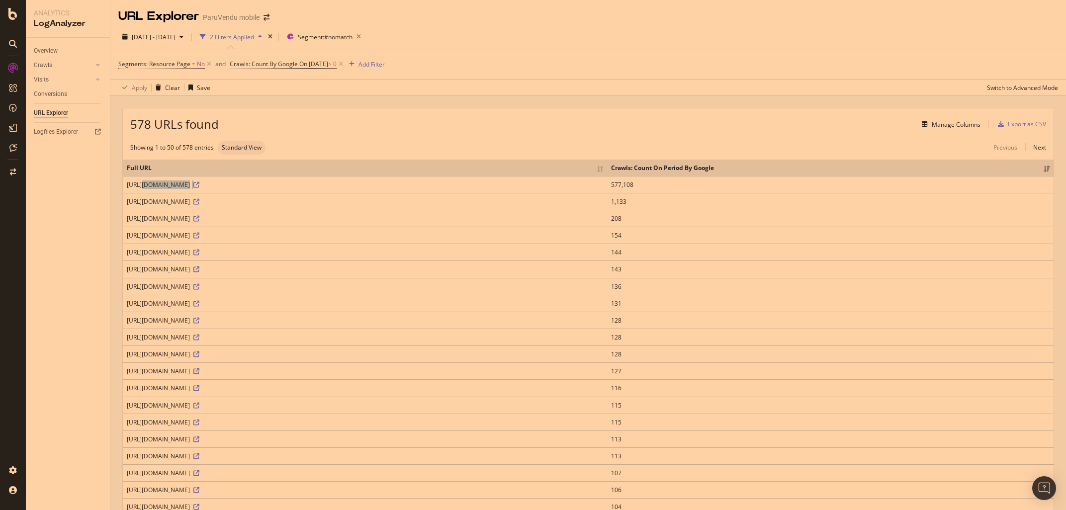
click at [445, 303] on td "https://www.paruvendu.fr/immobilier/annoncecommunfo/recup/tauxPretto?nombreAnne…" at bounding box center [365, 303] width 484 height 17
copy div "https://www.paruvendu.fr/immobilier/annoncecommunfo/recup/tauxPretto?nombreAnne…"
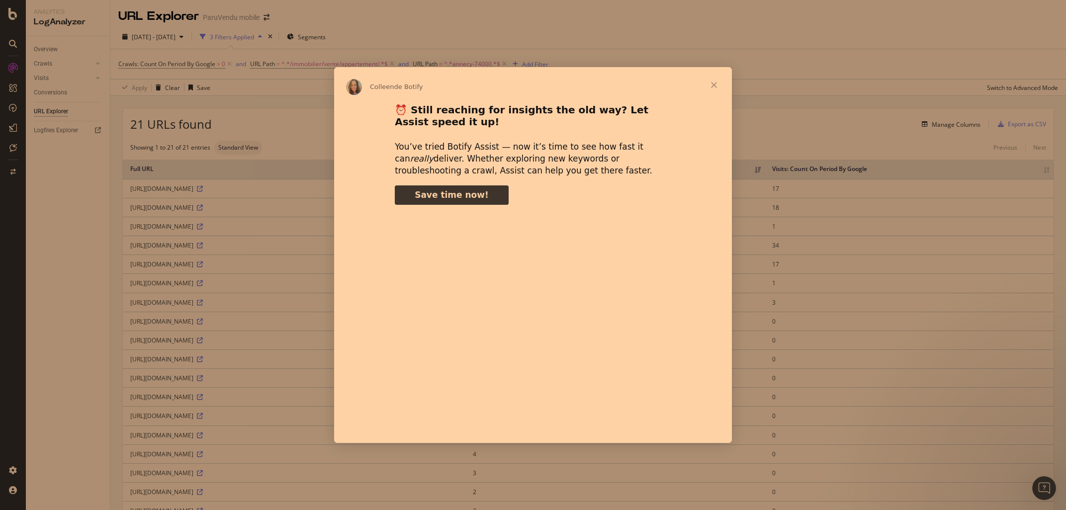
type input "3296666"
